Goal: Book appointment/travel/reservation: Book appointment/travel/reservation

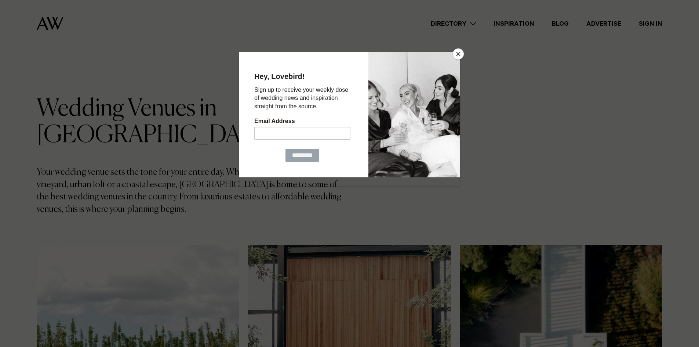
click at [457, 53] on button "Close" at bounding box center [458, 53] width 11 height 11
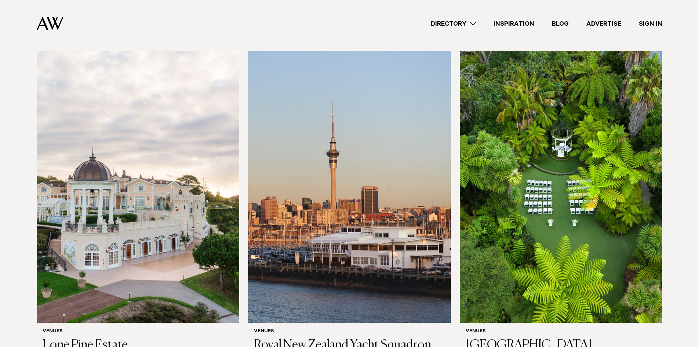
scroll to position [1175, 0]
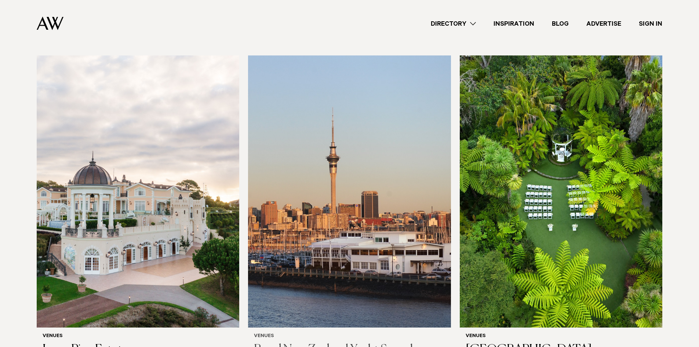
click at [416, 158] on img at bounding box center [349, 191] width 203 height 272
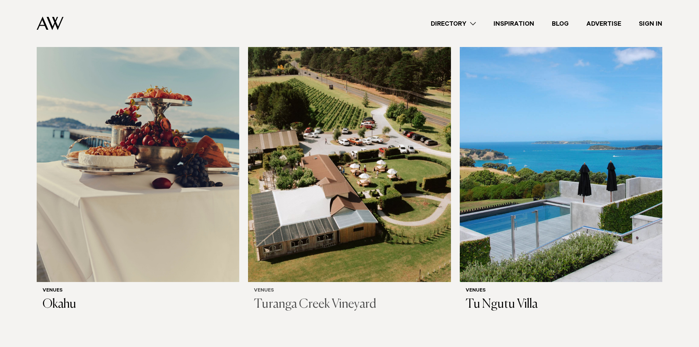
scroll to position [4546, 0]
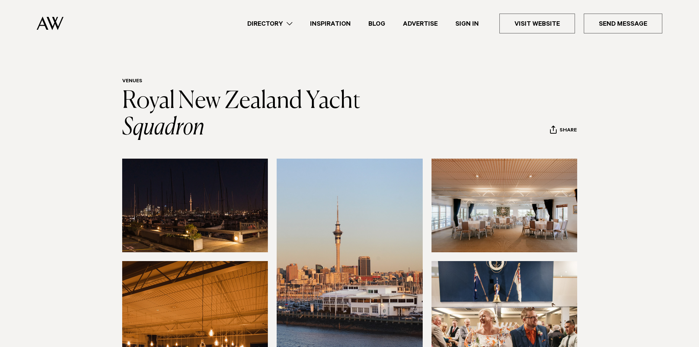
scroll to position [147, 0]
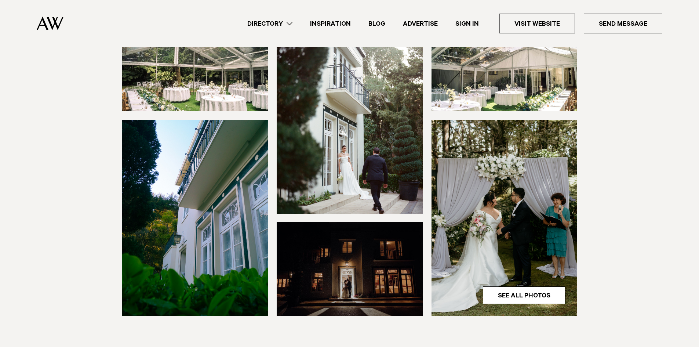
scroll to position [147, 0]
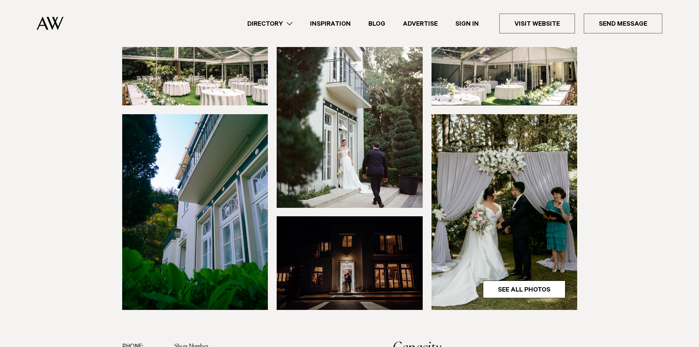
click at [408, 127] on img at bounding box center [350, 110] width 146 height 196
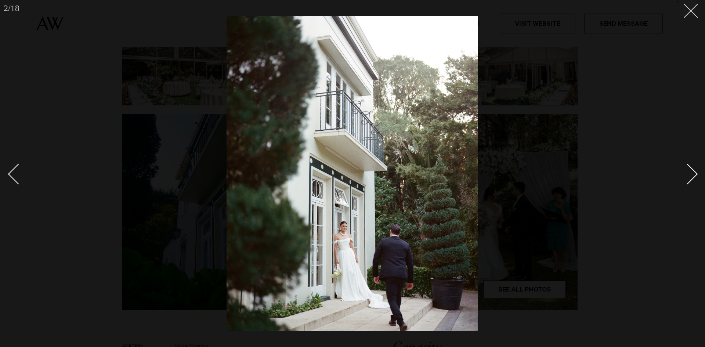
click at [693, 12] on line at bounding box center [691, 11] width 14 height 14
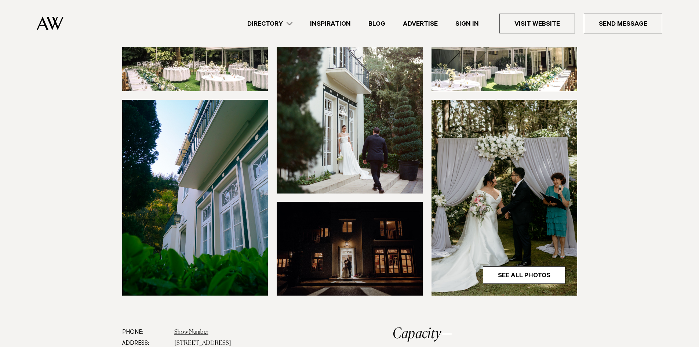
scroll to position [184, 0]
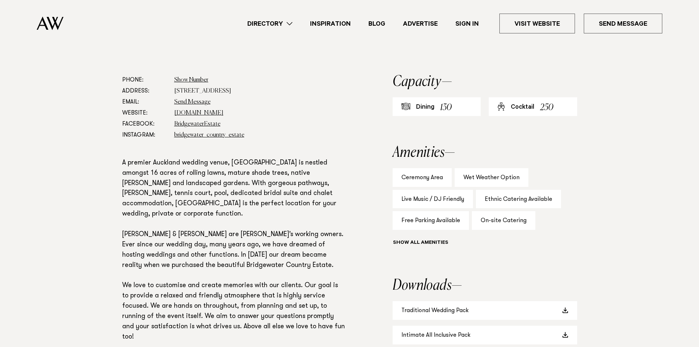
scroll to position [404, 0]
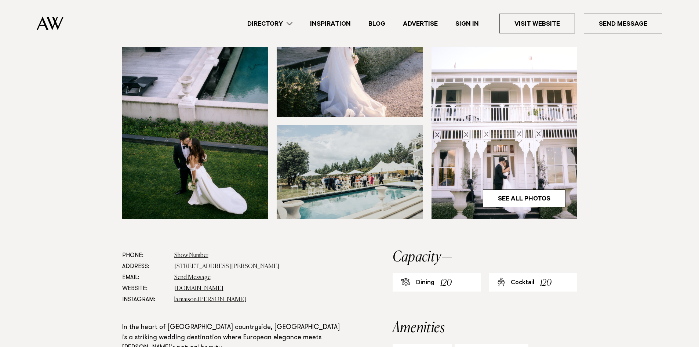
scroll to position [294, 0]
